Goal: Navigation & Orientation: Find specific page/section

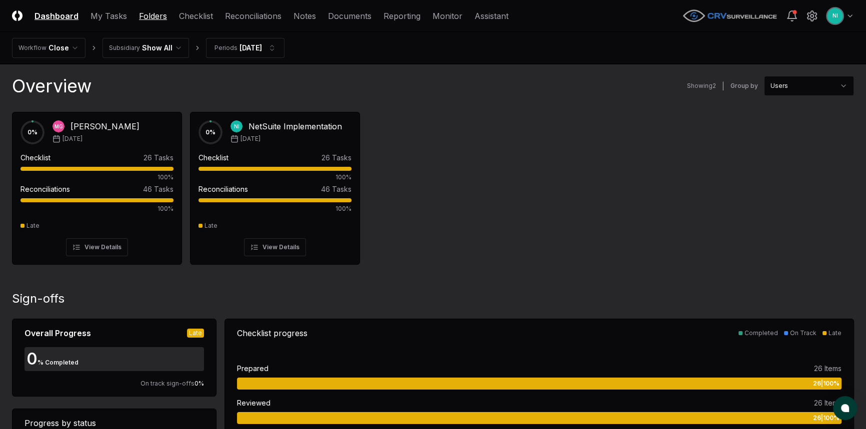
click at [162, 17] on link "Folders" at bounding box center [153, 16] width 28 height 12
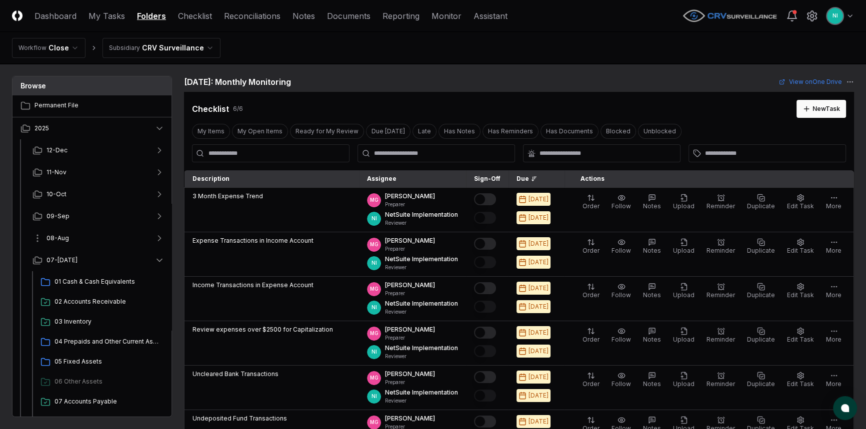
click at [90, 245] on button "08-Aug" at bounding box center [98, 238] width 148 height 22
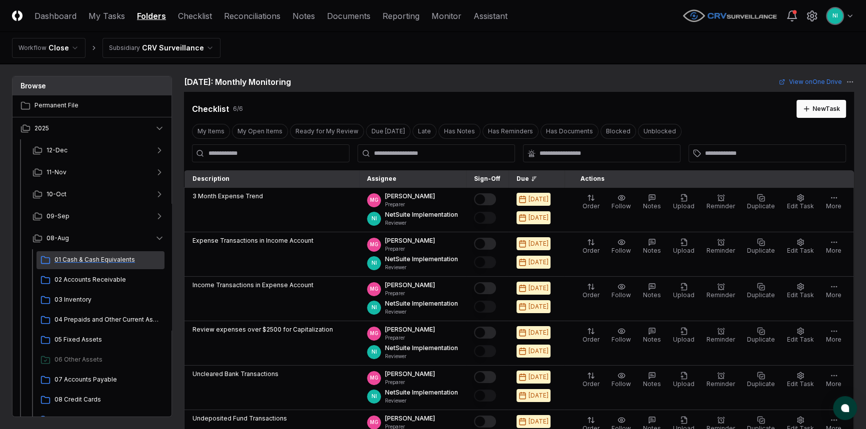
click at [90, 255] on span "01 Cash & Cash Equivalents" at bounding box center [107, 259] width 106 height 9
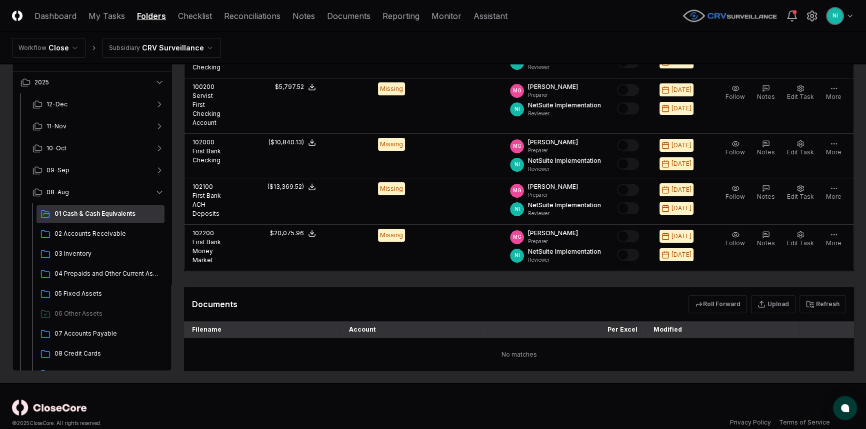
scroll to position [313, 0]
